Goal: Find specific page/section: Find specific page/section

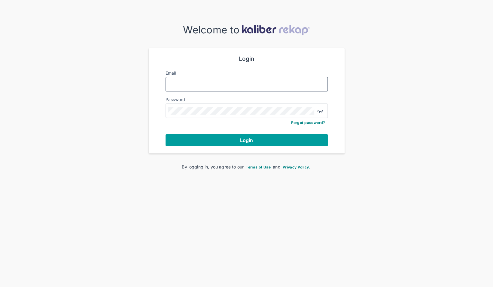
type input "**********"
click at [241, 141] on span "Login" at bounding box center [246, 140] width 13 height 6
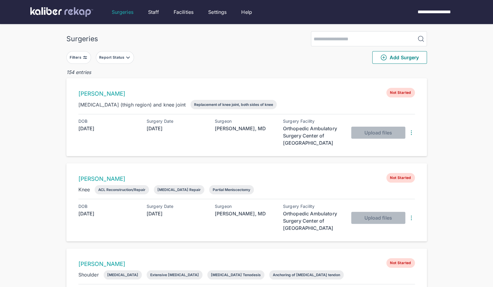
click at [105, 57] on div "Report Status" at bounding box center [112, 57] width 26 height 5
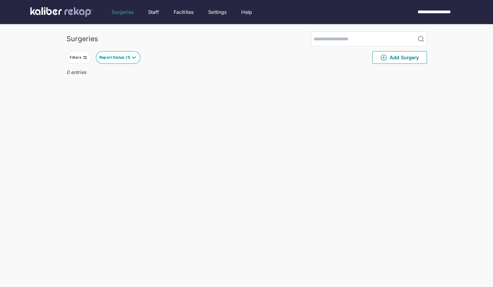
click at [60, 100] on div "Surgeries Filters Report Status ( 1 ) Add Surgery 0 entries Delete Surgery? The…" at bounding box center [246, 155] width 493 height 311
